Goal: Task Accomplishment & Management: Manage account settings

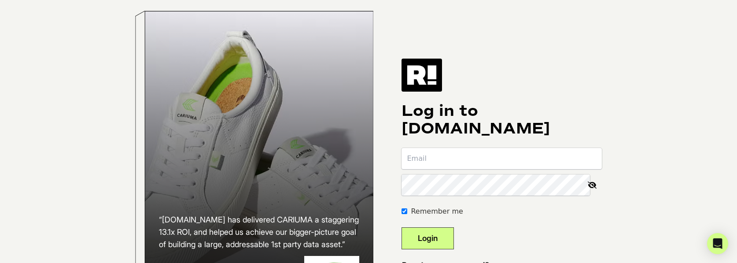
paste input "[EMAIL_ADDRESS][DOMAIN_NAME]"
type input "[EMAIL_ADDRESS][DOMAIN_NAME]"
click at [407, 214] on input "Remember me" at bounding box center [404, 211] width 6 height 6
checkbox input "false"
click at [431, 238] on button "Login" at bounding box center [427, 238] width 52 height 22
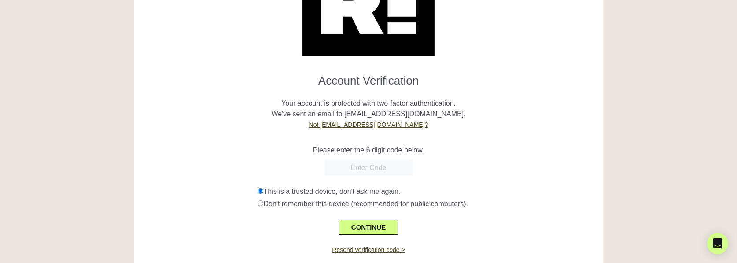
scroll to position [108, 0]
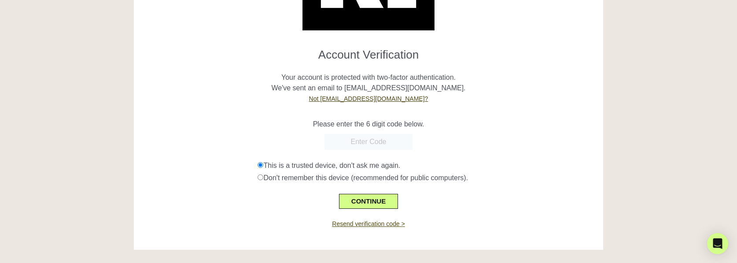
click at [385, 225] on link "Resend verification code >" at bounding box center [368, 223] width 73 height 7
click at [368, 140] on input "text" at bounding box center [368, 142] width 88 height 16
paste input "074934"
type input "074934"
click at [384, 201] on button "CONTINUE" at bounding box center [368, 201] width 59 height 15
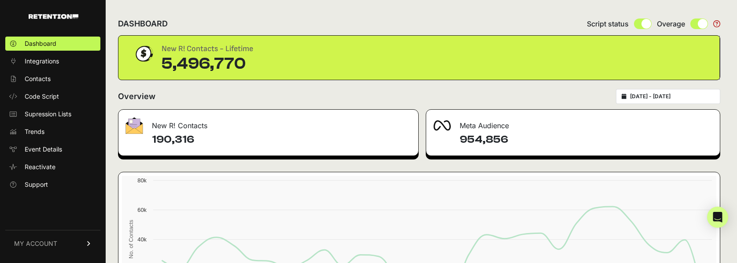
click at [62, 247] on link "MY ACCOUNT" at bounding box center [52, 243] width 95 height 27
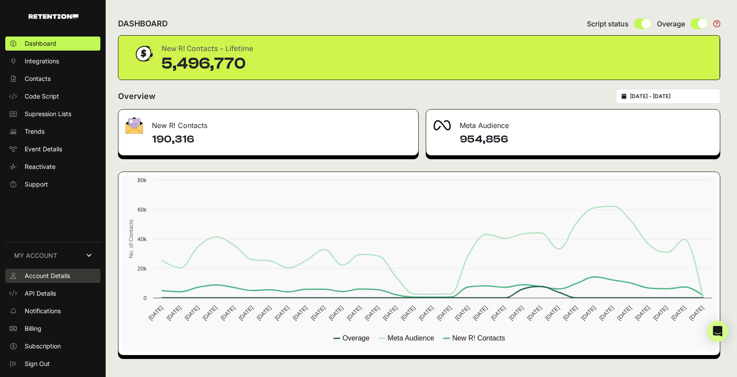
click at [59, 262] on span "Account Details" at bounding box center [47, 276] width 45 height 9
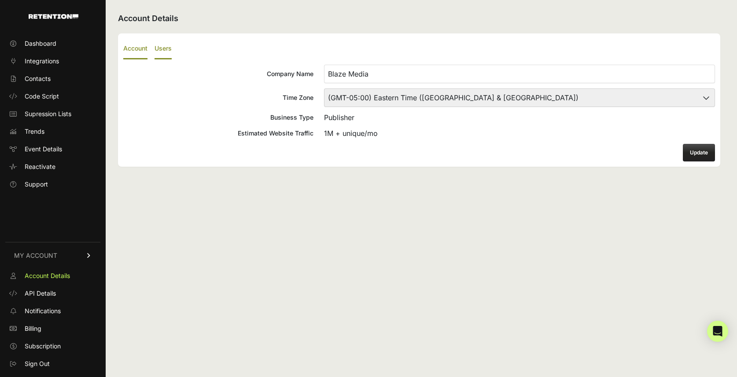
click at [166, 52] on label "Users" at bounding box center [163, 49] width 17 height 21
click at [0, 0] on input "Users" at bounding box center [0, 0] width 0 height 0
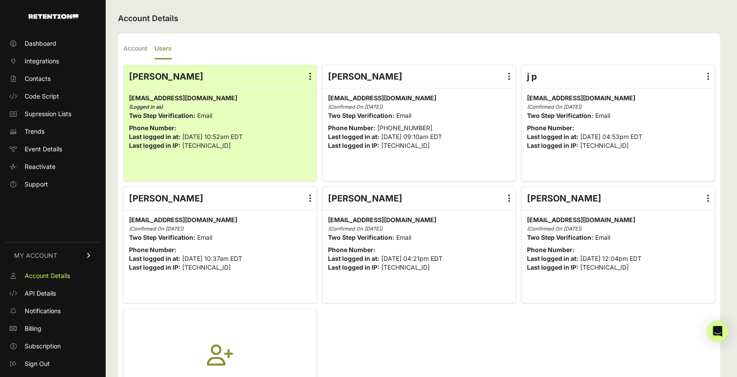
click at [511, 74] on label at bounding box center [509, 76] width 13 height 23
click at [0, 0] on input "radio" at bounding box center [0, 0] width 0 height 0
click at [493, 148] on link "Delete" at bounding box center [483, 148] width 67 height 16
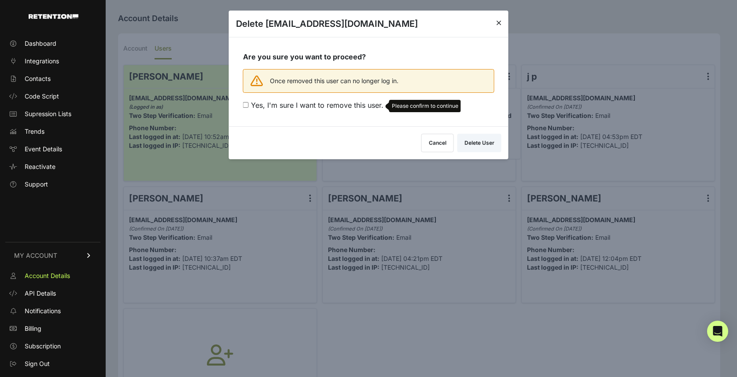
click at [244, 104] on input "Yes, I'm sure I want to remove this user. Please confirm to continue" at bounding box center [246, 105] width 6 height 6
checkbox input "true"
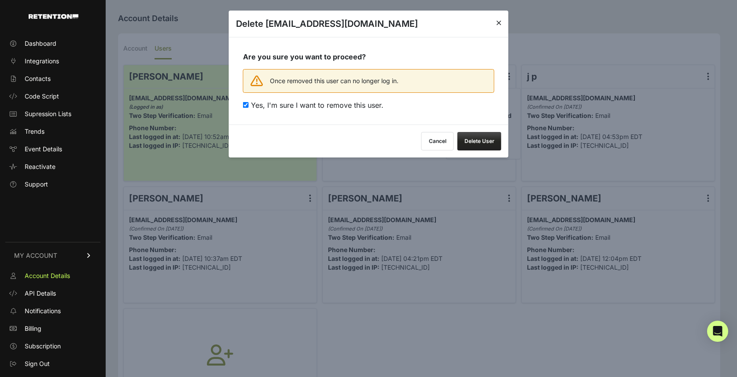
click at [478, 136] on button "Delete User" at bounding box center [479, 141] width 44 height 18
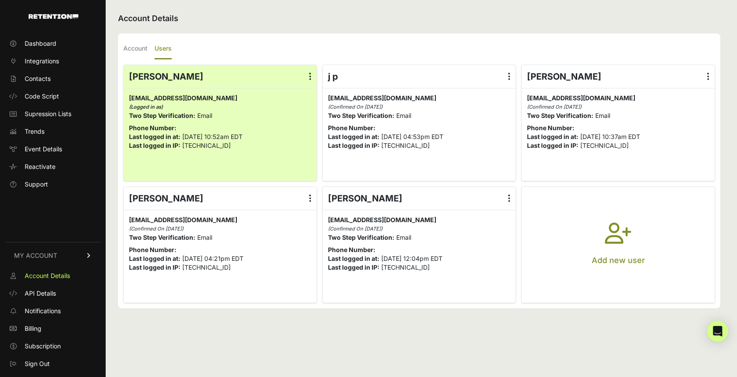
click at [507, 199] on label at bounding box center [509, 198] width 13 height 23
click at [0, 0] on input "radio" at bounding box center [0, 0] width 0 height 0
click at [488, 224] on link "Edit Details" at bounding box center [483, 222] width 67 height 16
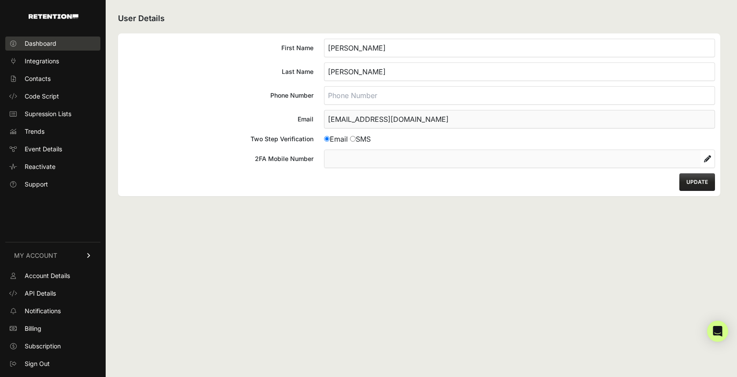
click at [58, 48] on link "Dashboard" at bounding box center [52, 44] width 95 height 14
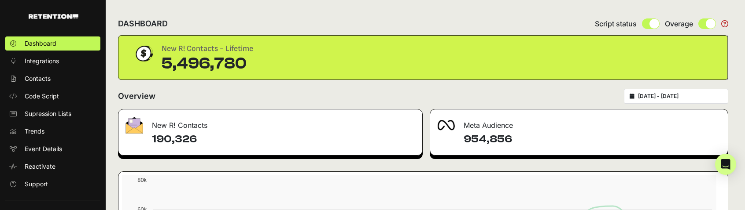
scroll to position [18, 0]
